Goal: Find specific page/section: Find specific page/section

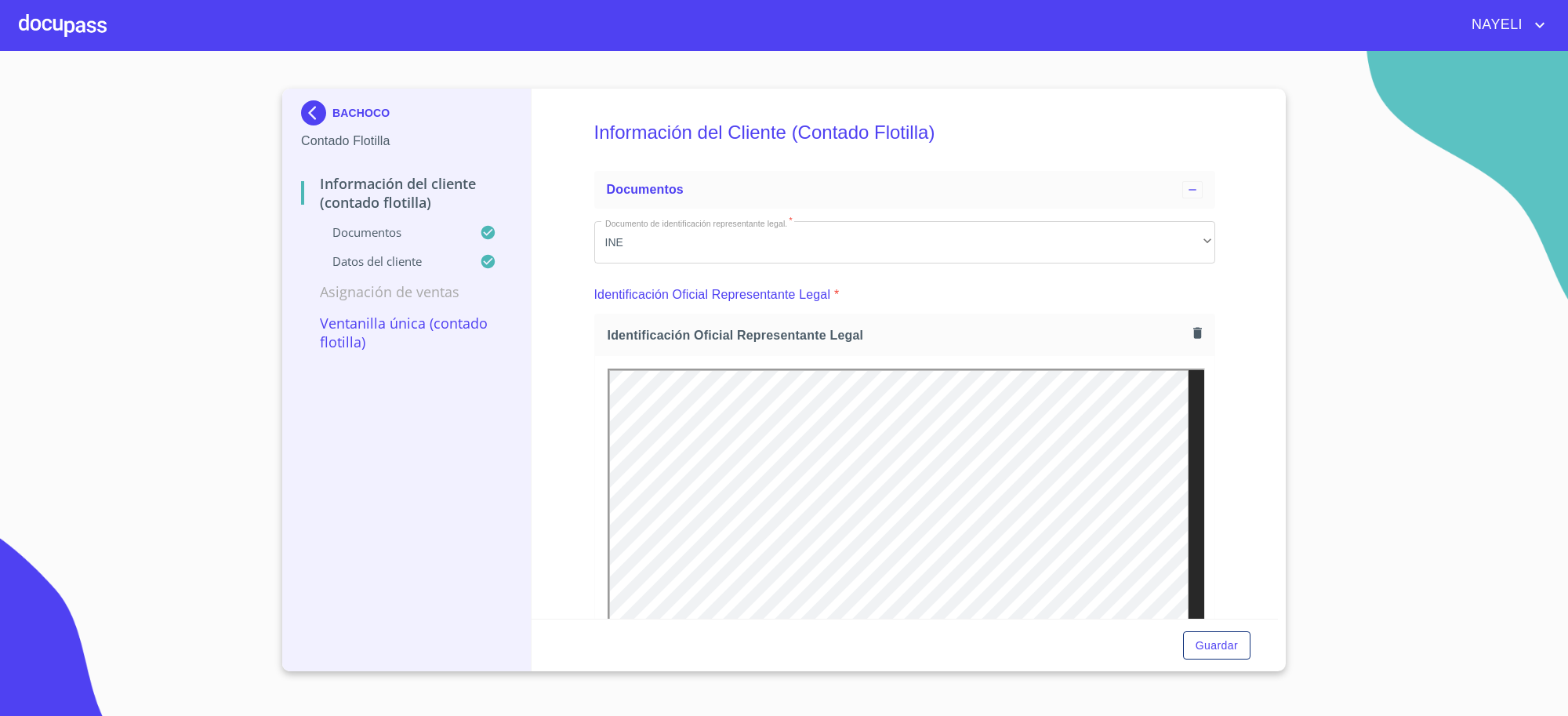
scroll to position [3444, 0]
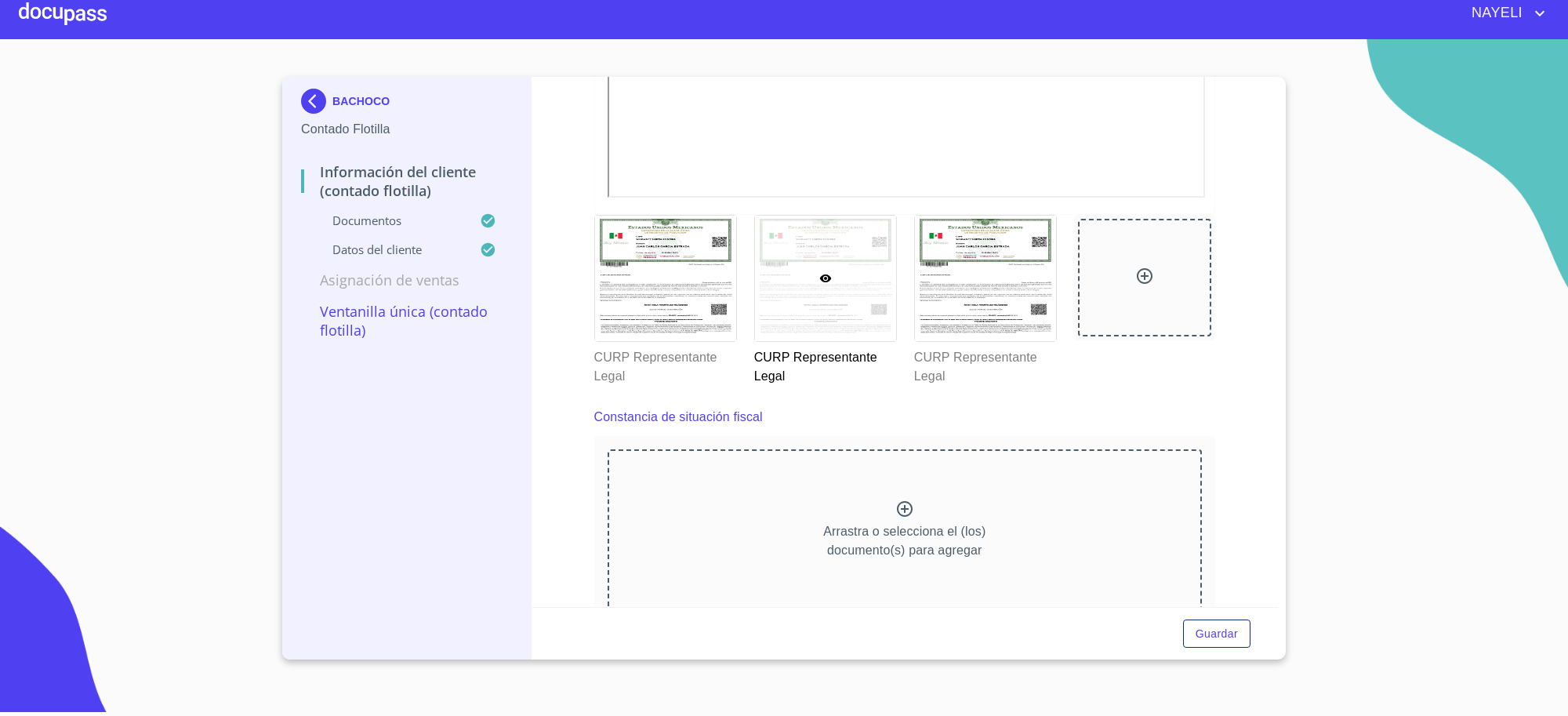
click at [306, 106] on img at bounding box center [316, 102] width 31 height 25
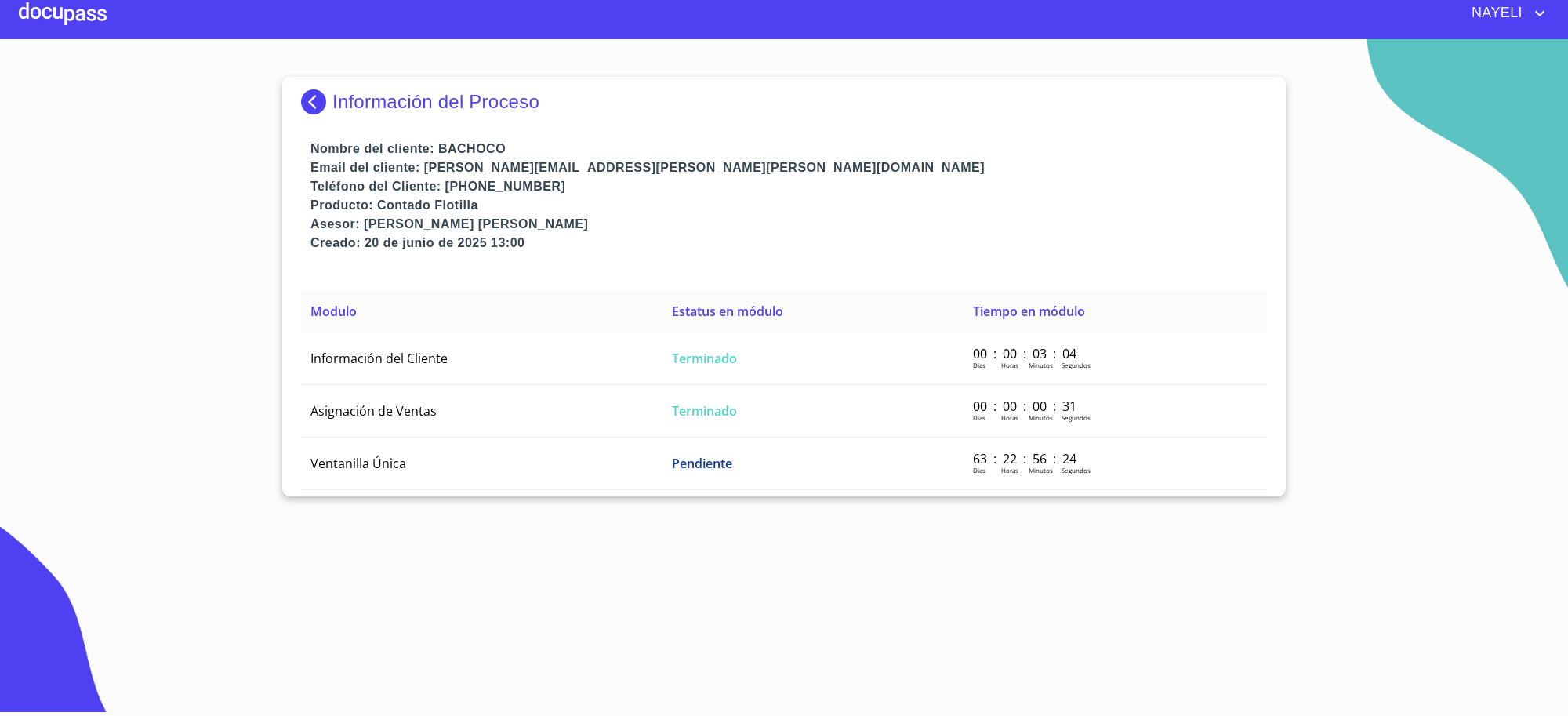
click at [303, 88] on div "Información del Proceso" at bounding box center [783, 109] width 966 height 63
click at [312, 110] on img at bounding box center [316, 102] width 31 height 25
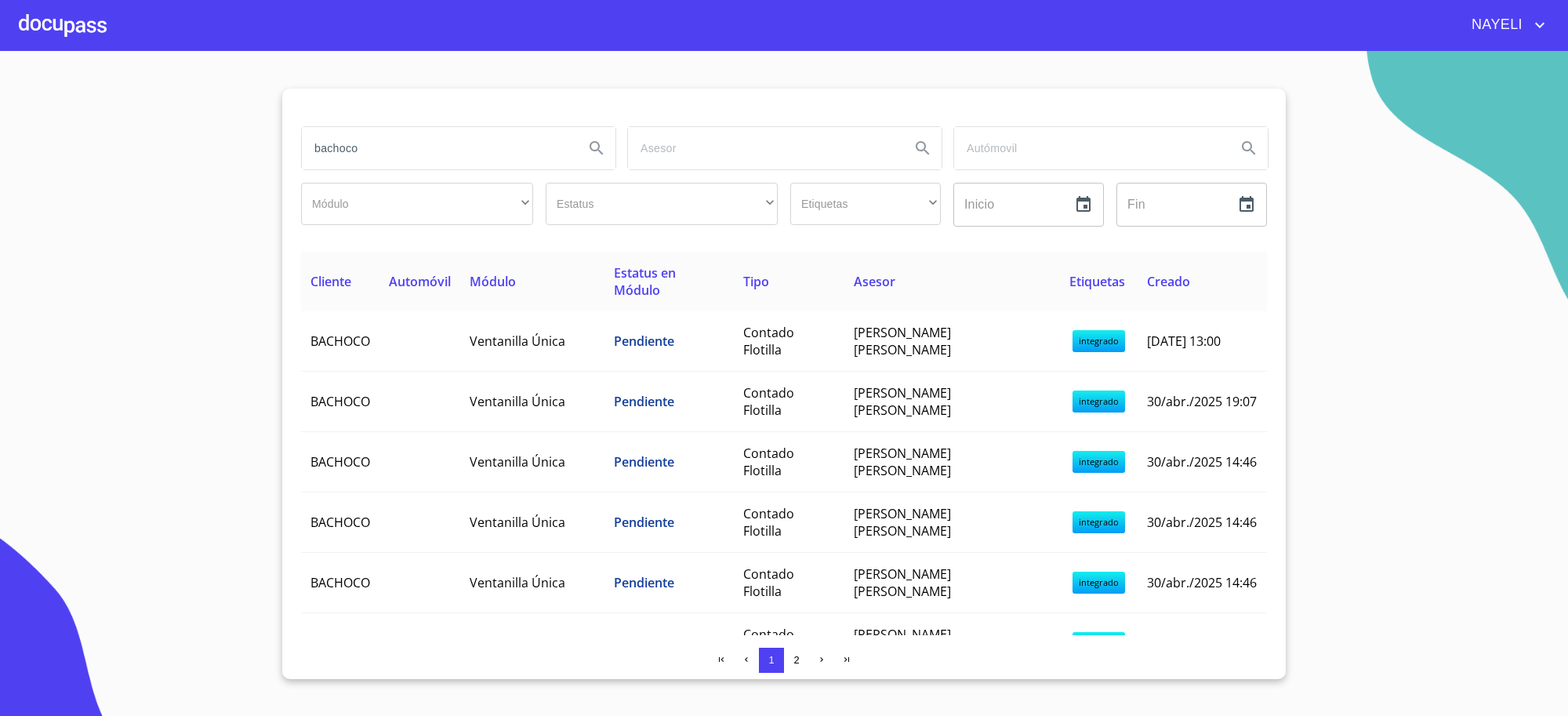
click at [401, 126] on div "bachoco" at bounding box center [458, 148] width 315 height 44
click at [398, 139] on input "bachoco" at bounding box center [436, 148] width 270 height 43
type input "VANRENTA"
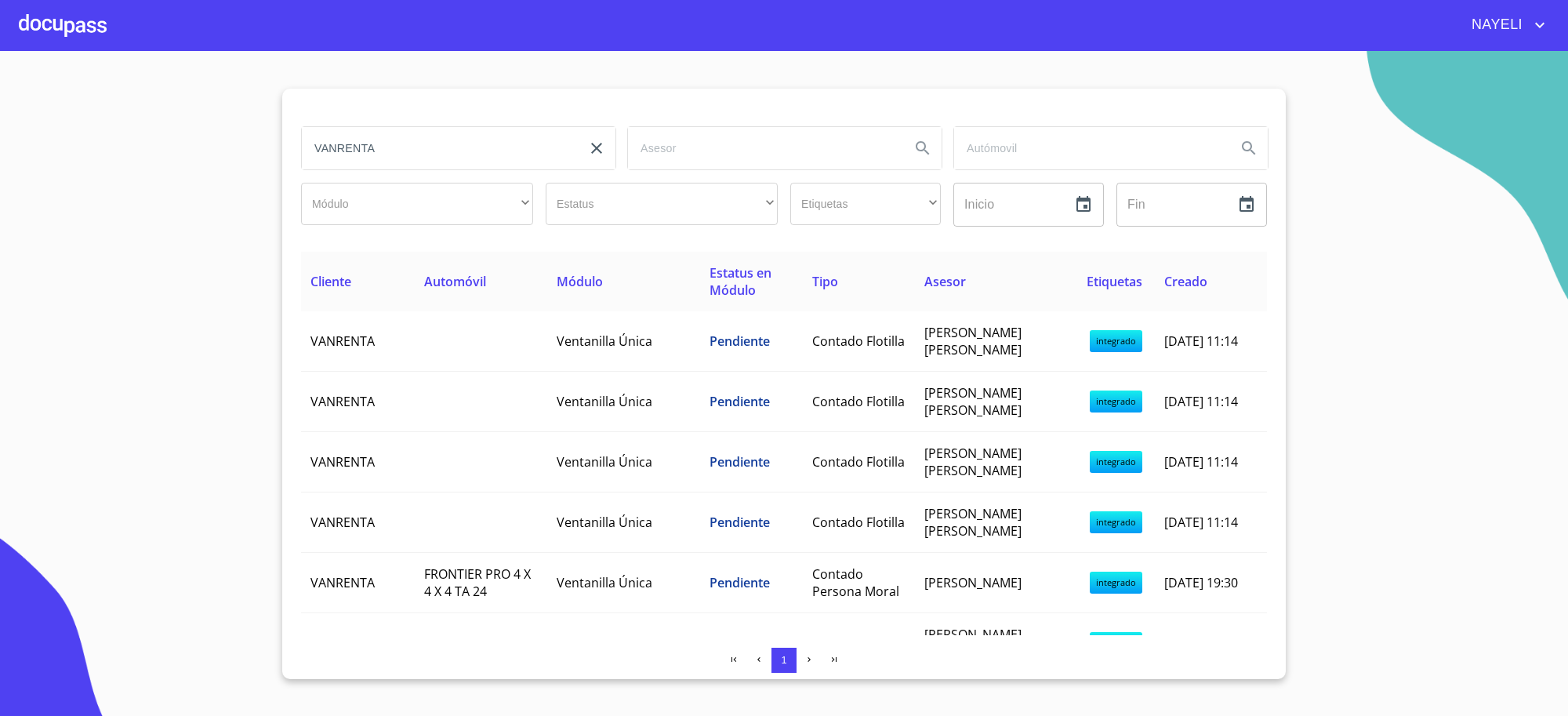
click at [574, 306] on th "Módulo" at bounding box center [623, 282] width 152 height 60
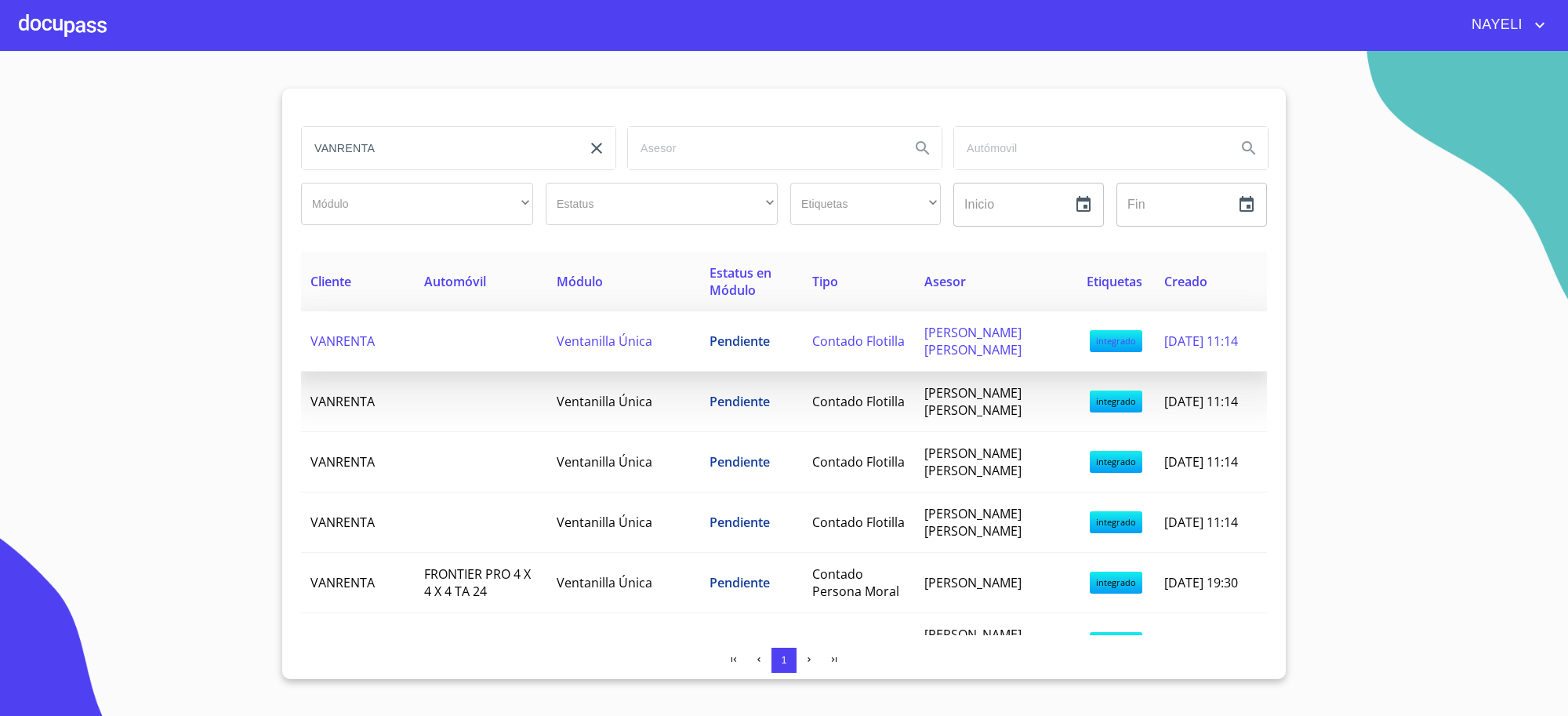
click at [580, 333] on span "Ventanilla Única" at bounding box center [605, 341] width 96 height 17
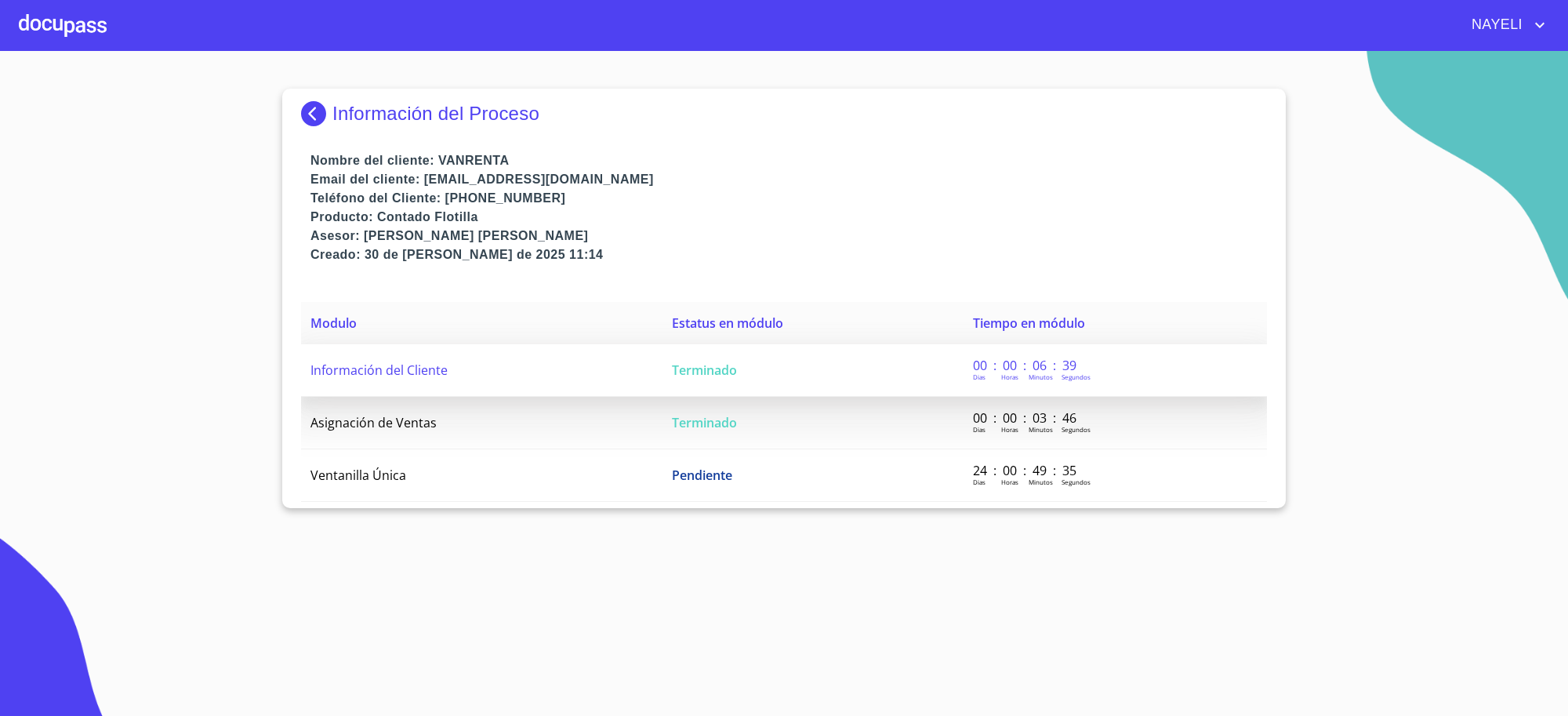
click at [633, 359] on td "Información del Cliente" at bounding box center [481, 370] width 361 height 53
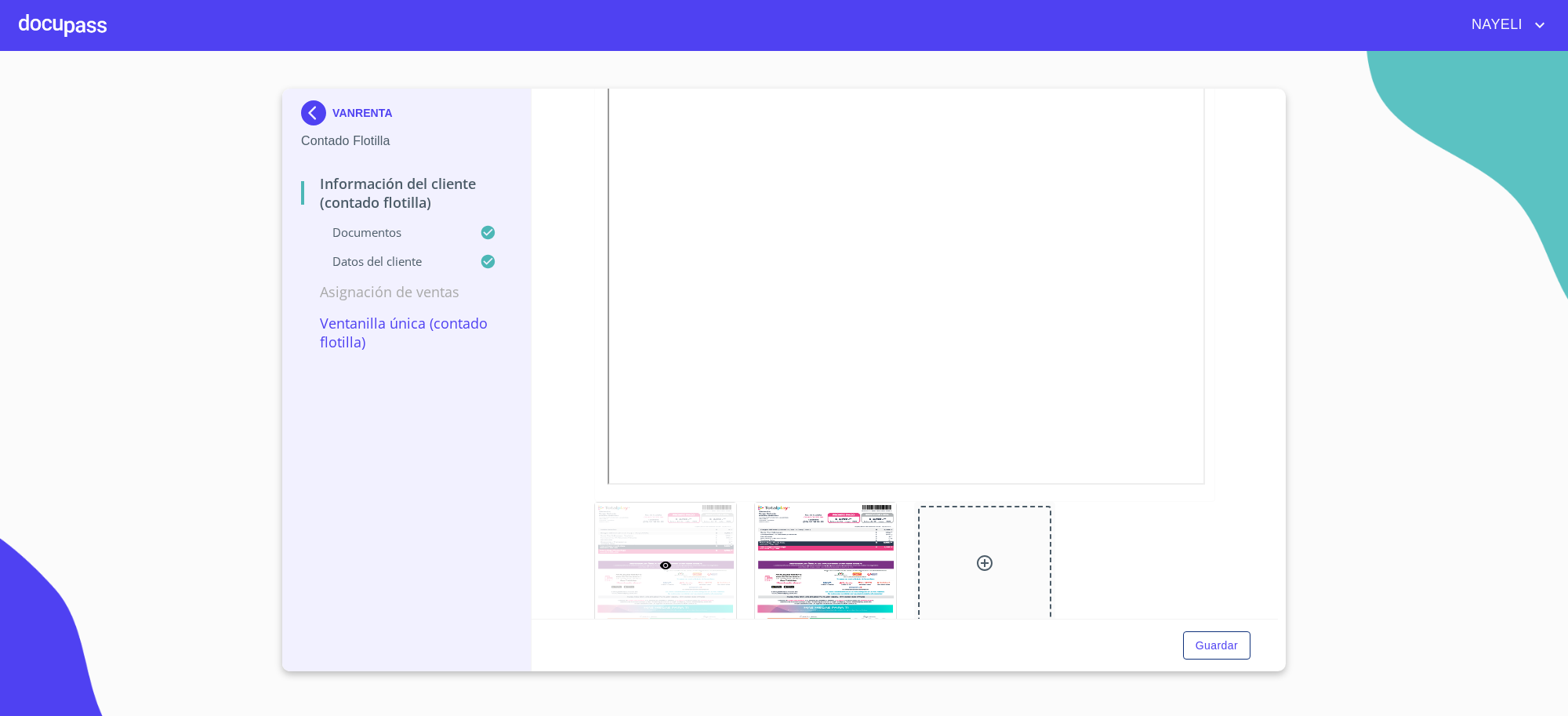
scroll to position [1569, 0]
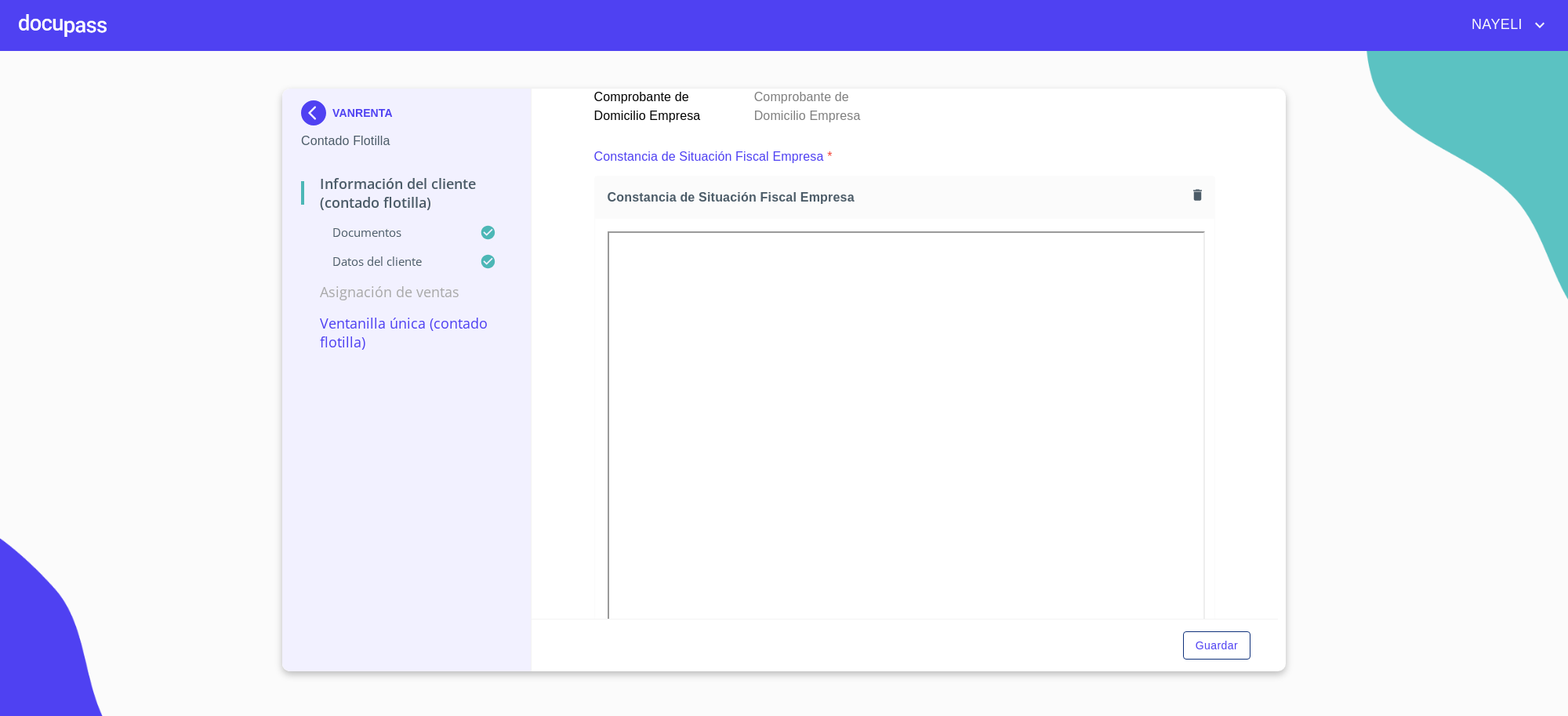
click at [316, 116] on img at bounding box center [316, 113] width 31 height 25
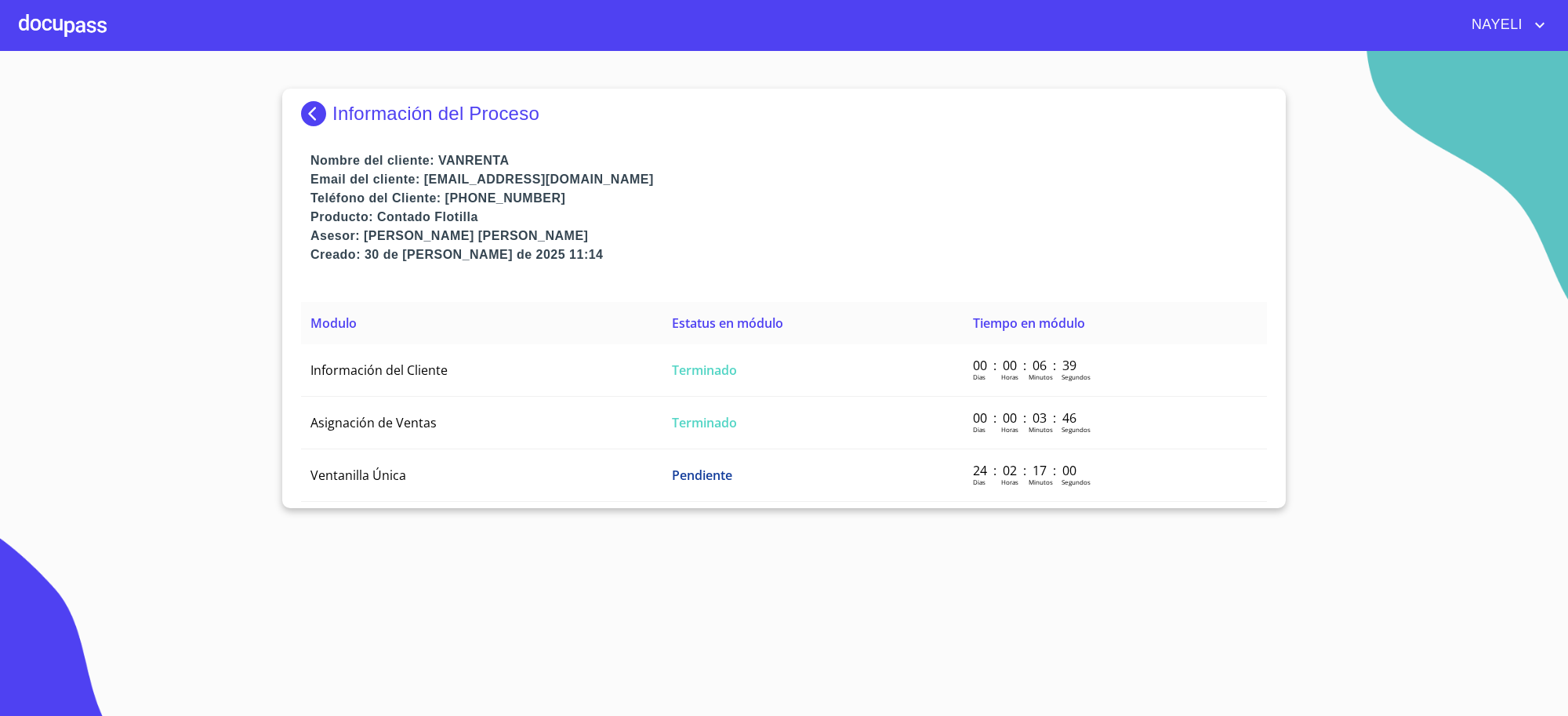
click at [316, 116] on img at bounding box center [316, 113] width 31 height 25
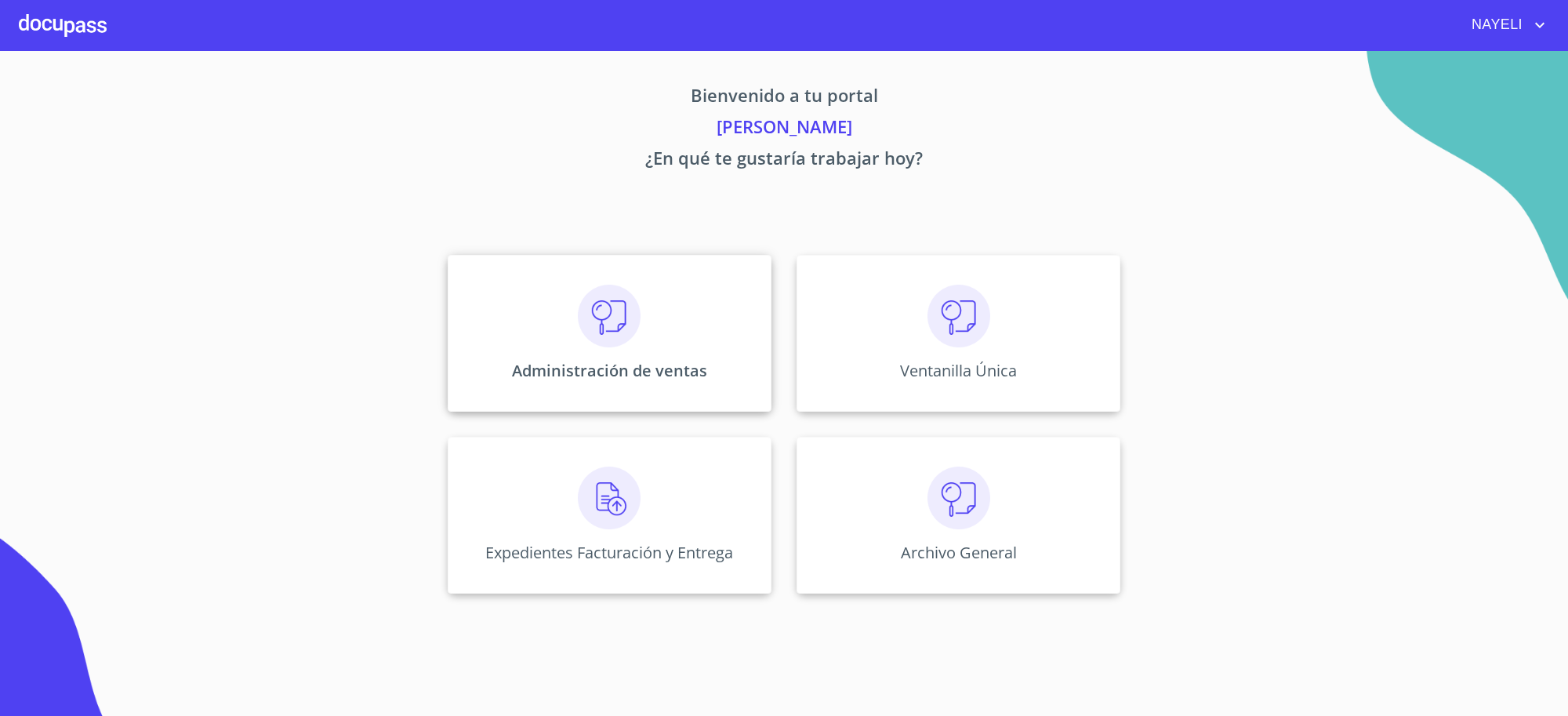
click at [693, 272] on div "Administración de ventas" at bounding box center [609, 333] width 324 height 157
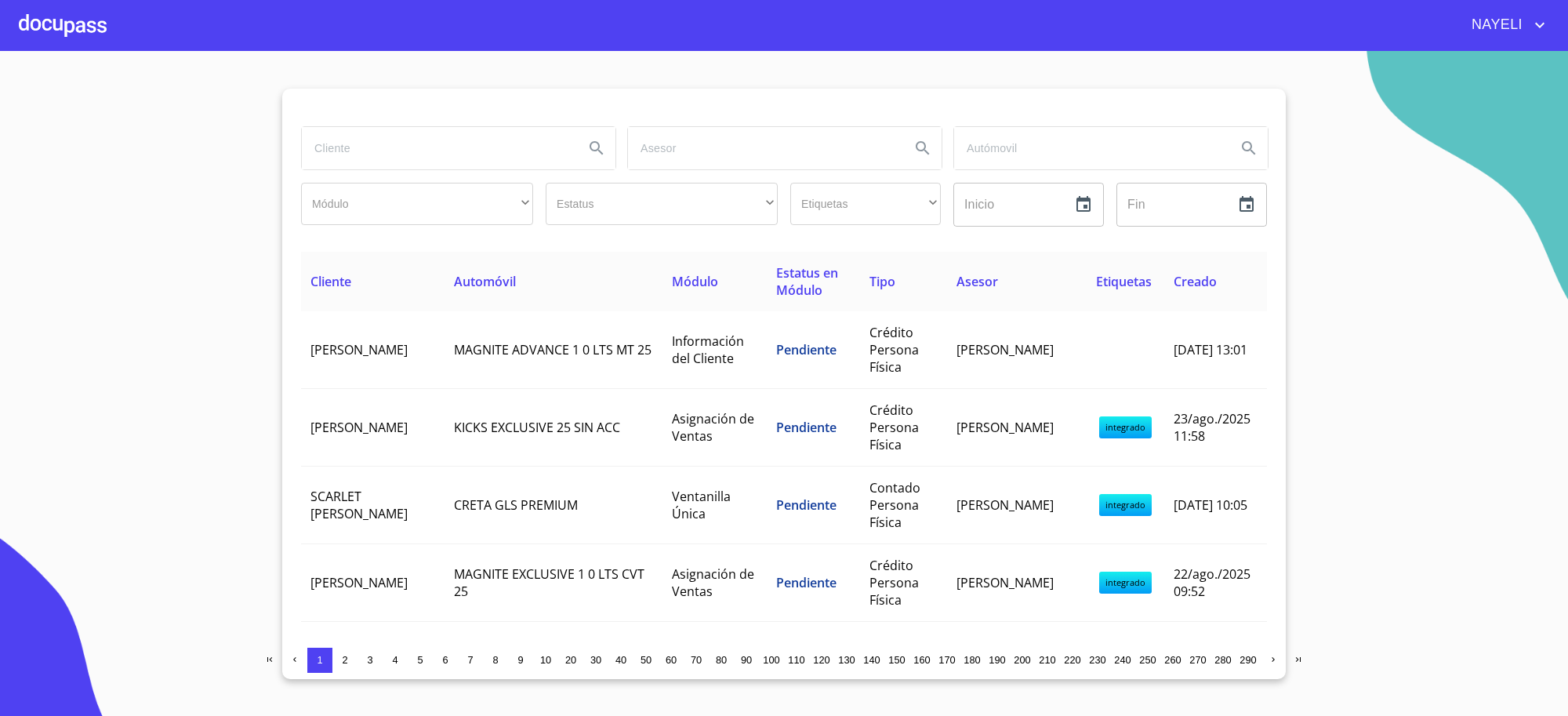
click at [354, 159] on input "search" at bounding box center [436, 148] width 270 height 43
type input "bachoco"
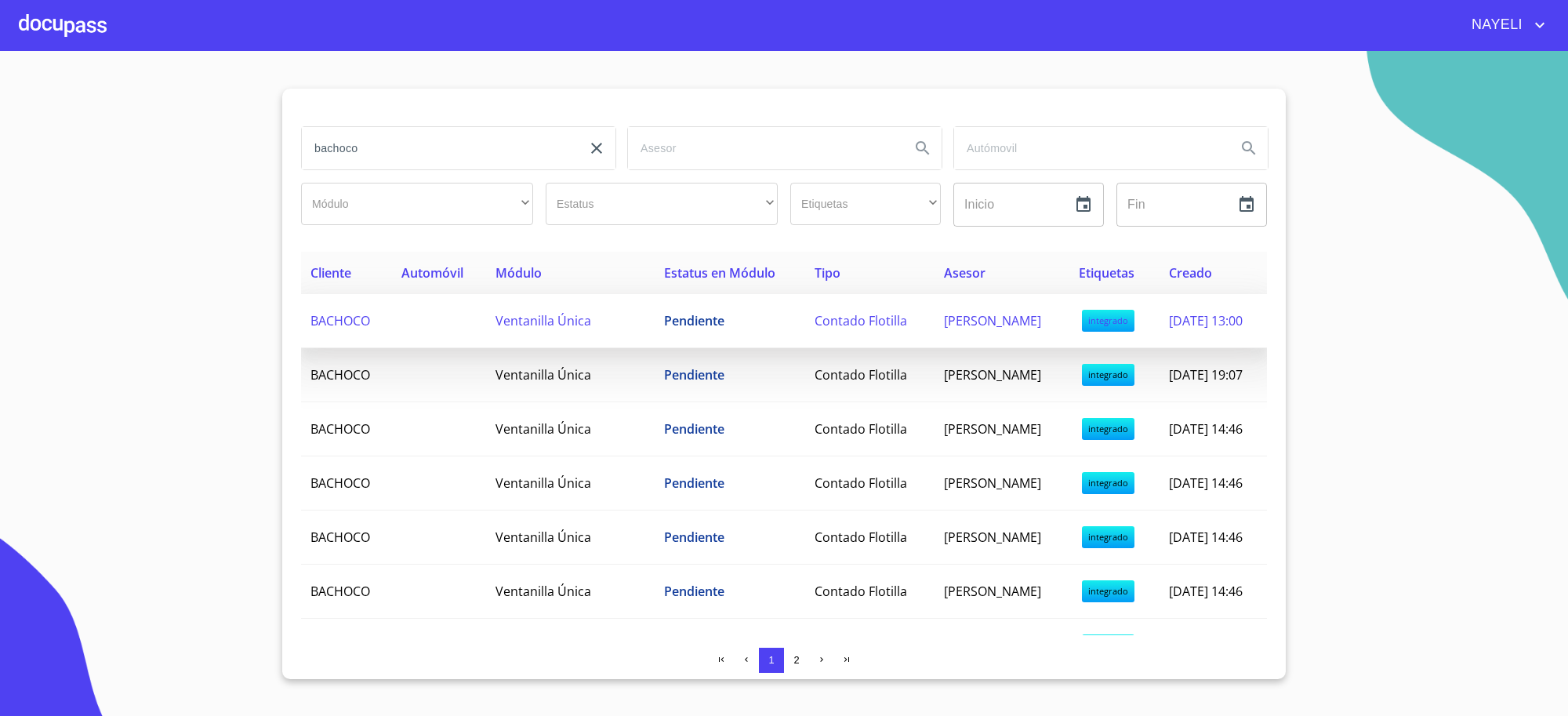
click at [805, 334] on td "Contado Flotilla" at bounding box center [870, 321] width 129 height 54
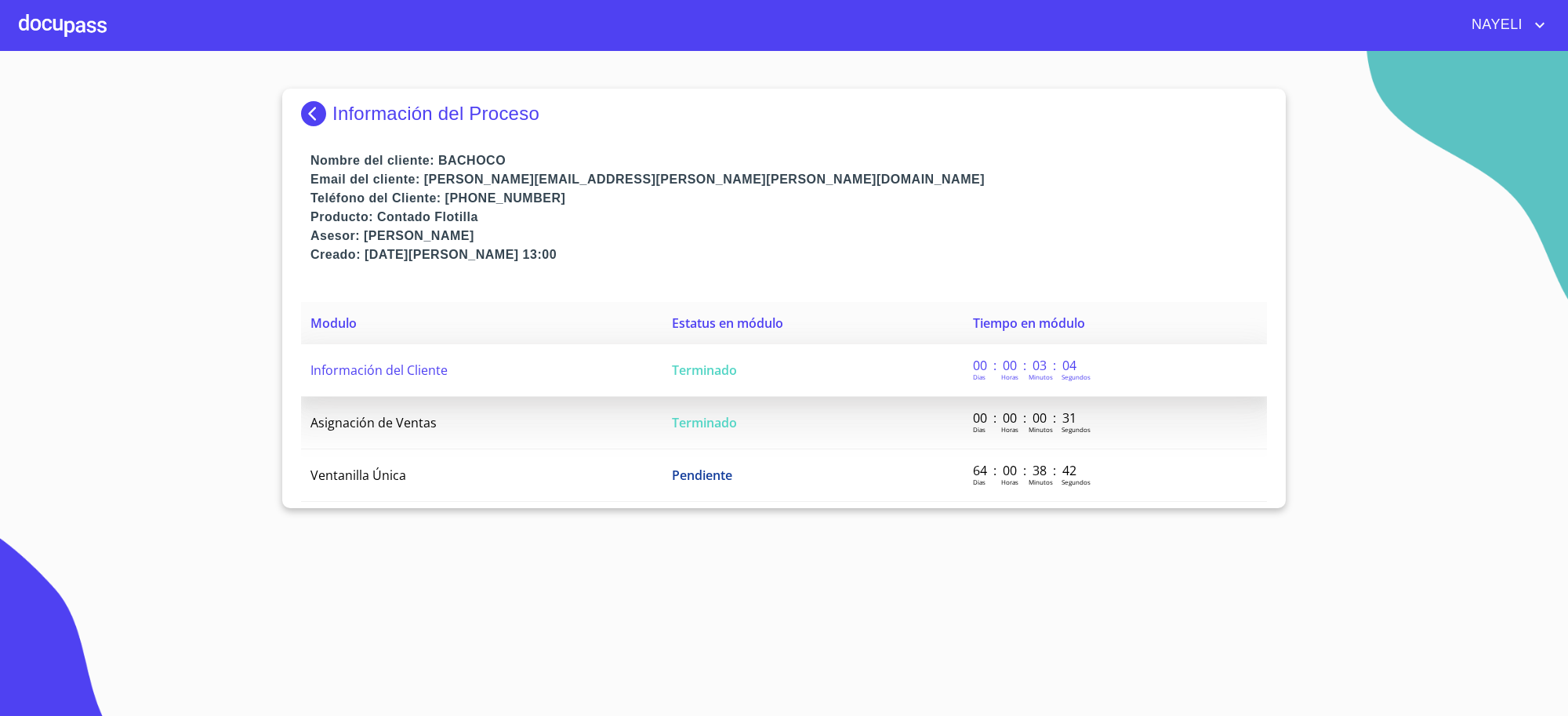
click at [771, 378] on td "Terminado" at bounding box center [813, 370] width 301 height 53
